Goal: Find specific page/section: Find specific page/section

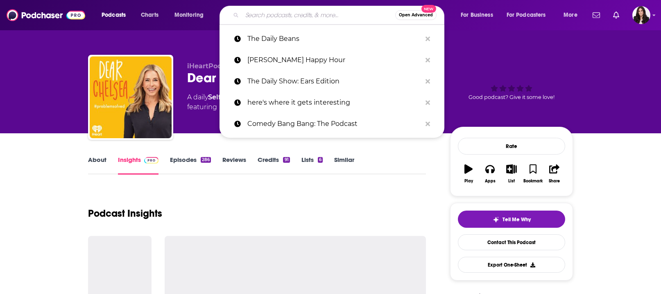
click at [318, 16] on input "Search podcasts, credits, & more..." at bounding box center [318, 15] width 153 height 13
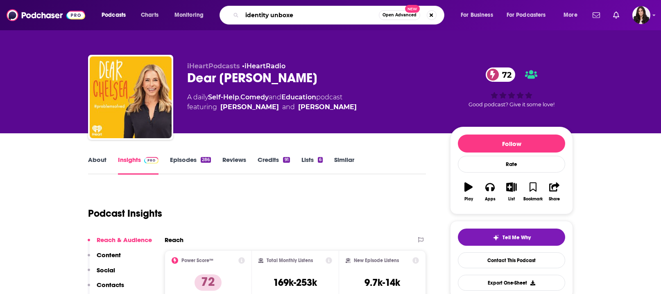
type input "identity unboxed"
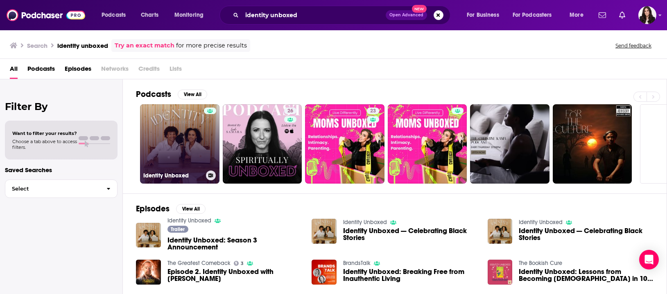
click at [165, 128] on link "Identity Unboxed" at bounding box center [179, 143] width 79 height 79
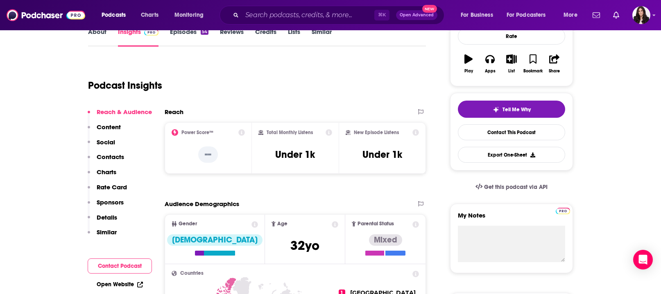
scroll to position [143, 0]
